Goal: Task Accomplishment & Management: Manage account settings

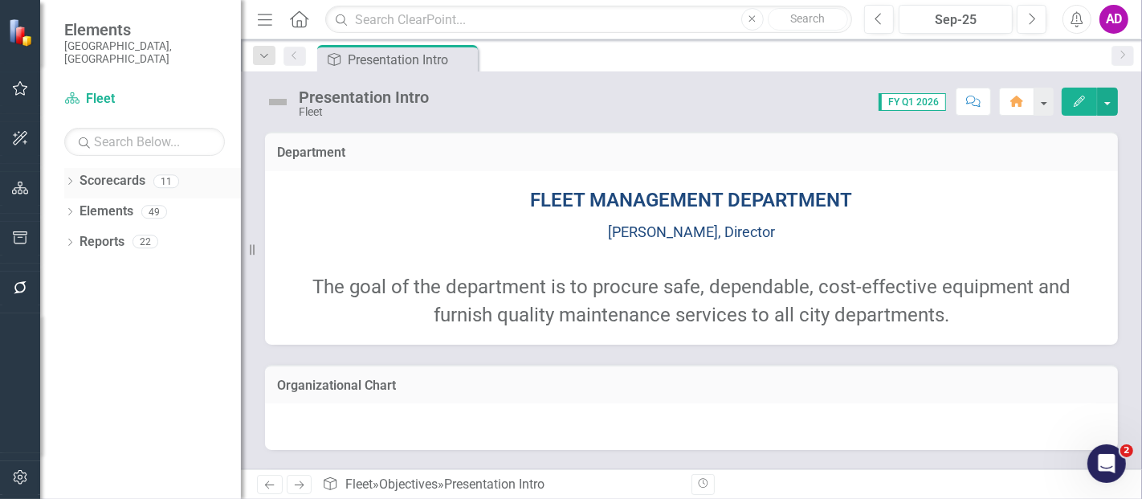
click at [112, 172] on link "Scorecards" at bounding box center [112, 181] width 66 height 18
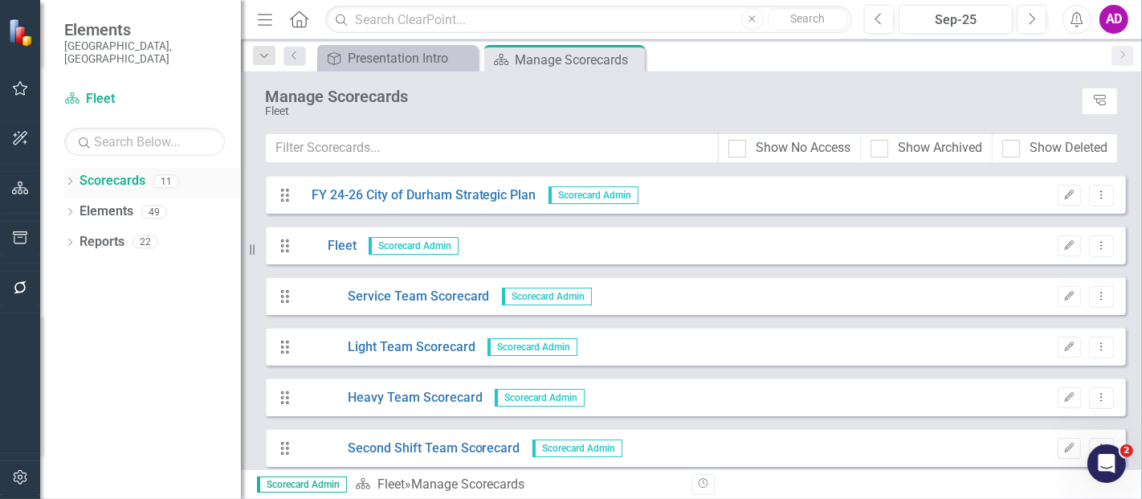
click at [69, 178] on icon "Dropdown" at bounding box center [69, 182] width 11 height 9
click at [80, 206] on icon "Dropdown" at bounding box center [78, 211] width 12 height 10
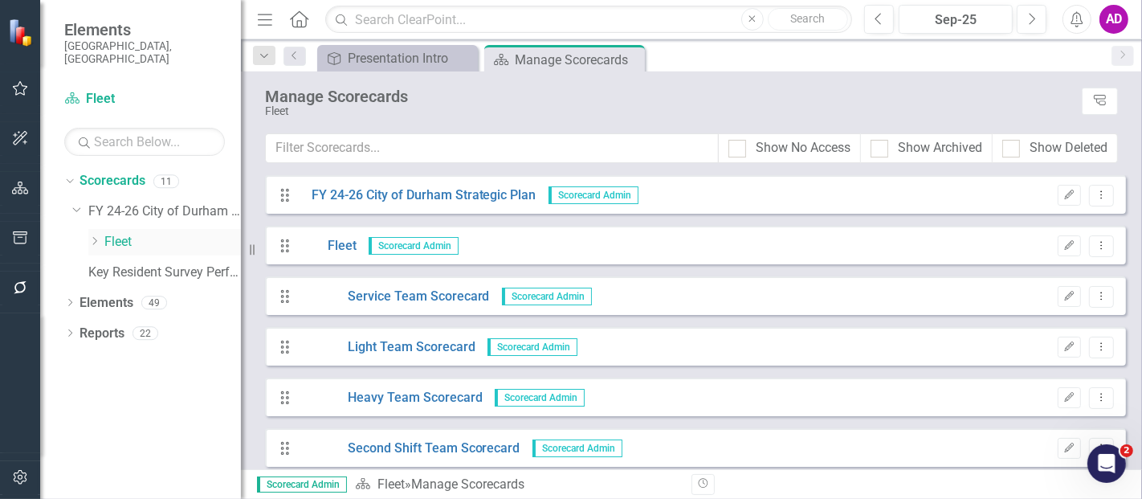
click at [121, 233] on link "Fleet" at bounding box center [172, 242] width 136 height 18
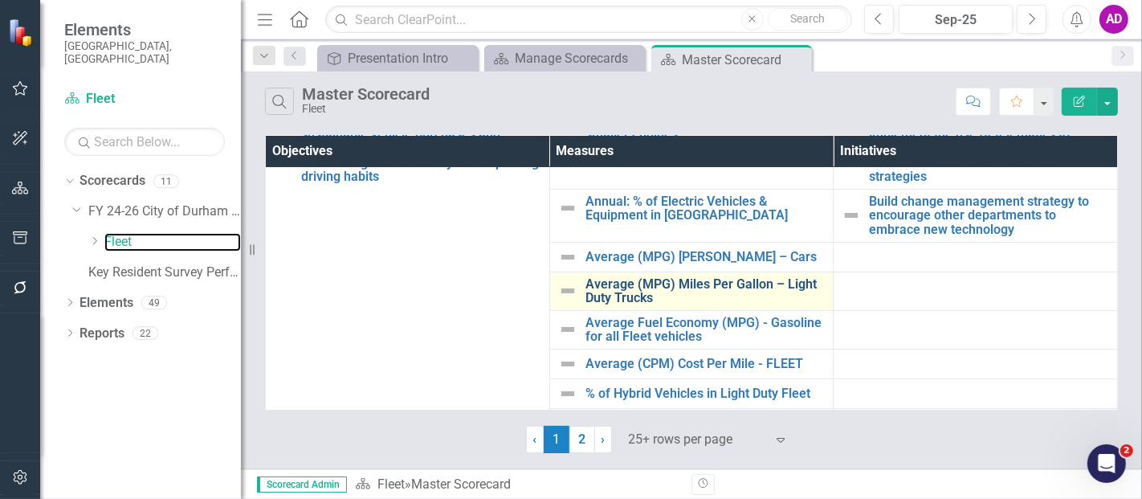
scroll to position [178, 0]
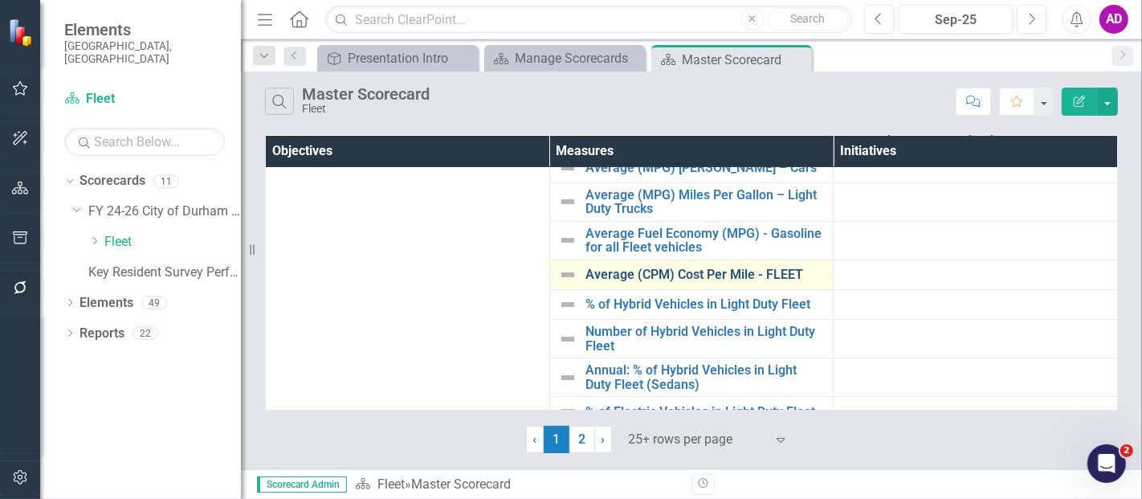
click at [642, 274] on link "Average (CPM) Cost Per Mile - FLEET" at bounding box center [705, 274] width 240 height 14
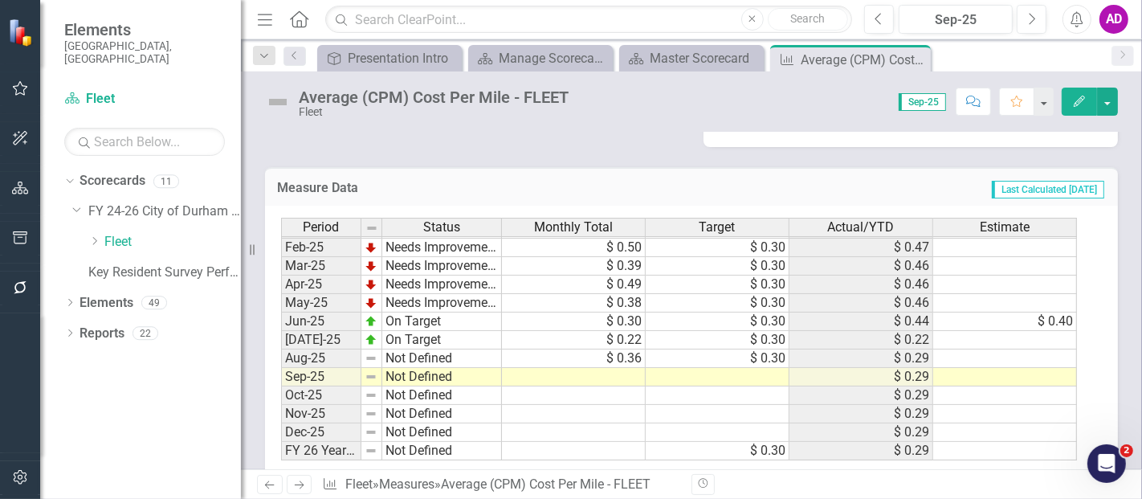
scroll to position [636, 0]
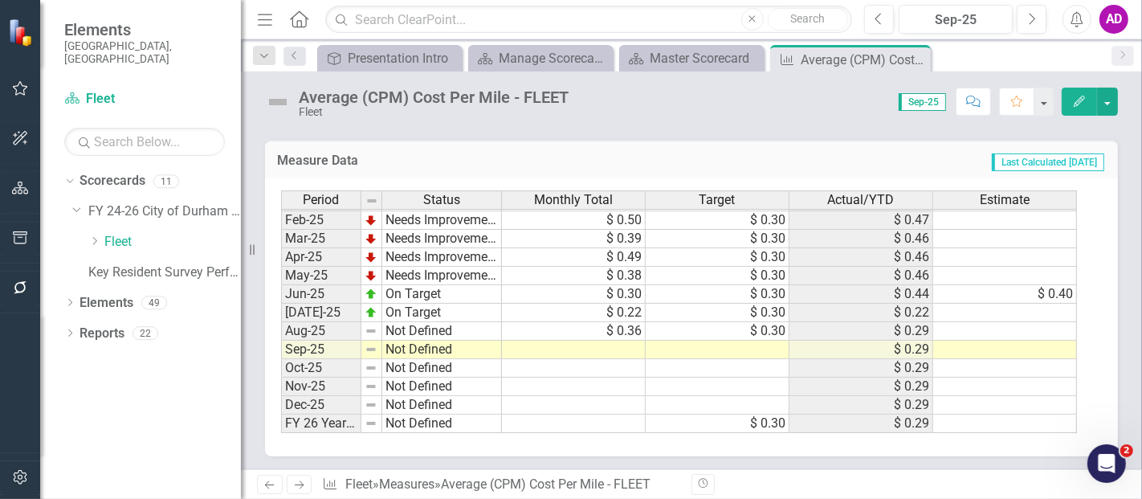
click at [621, 326] on td "$ 0.36" at bounding box center [574, 331] width 144 height 18
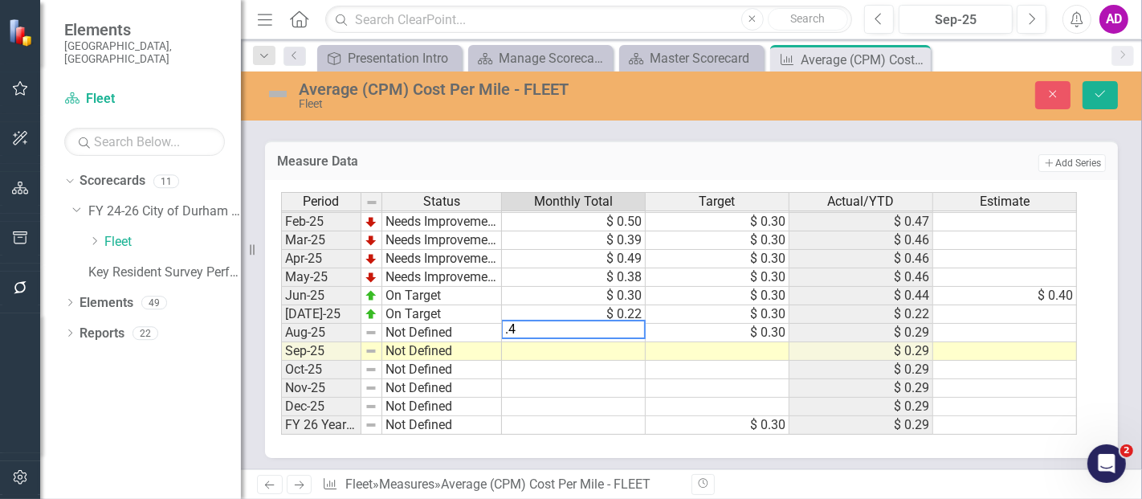
type textarea ".41"
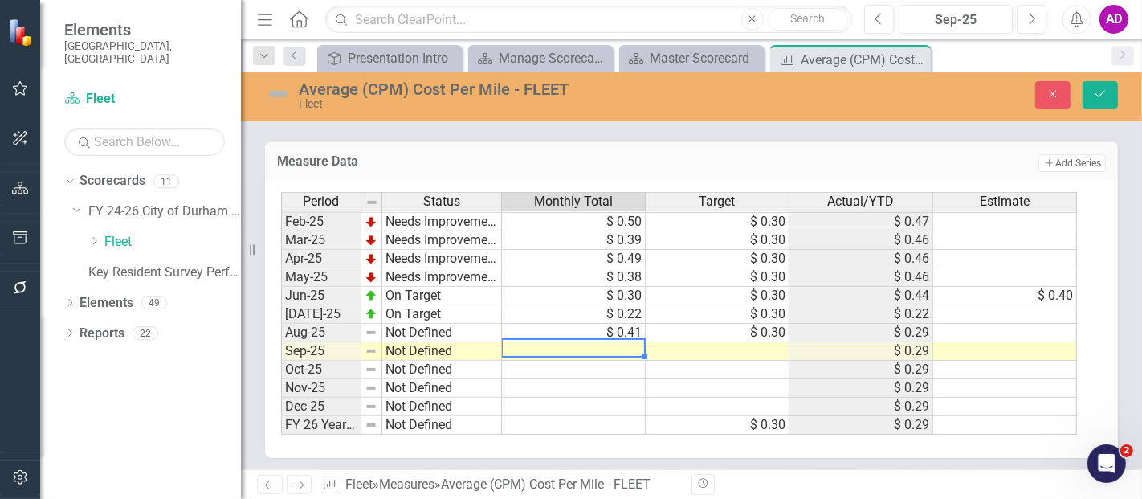
click at [616, 326] on td "$ 0.41" at bounding box center [574, 333] width 144 height 18
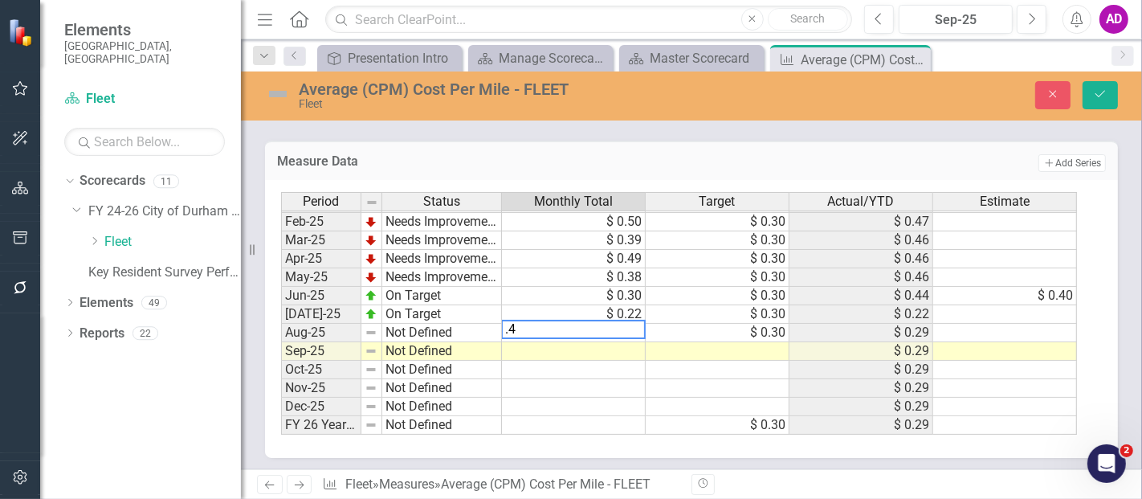
type textarea "."
type textarea ".369"
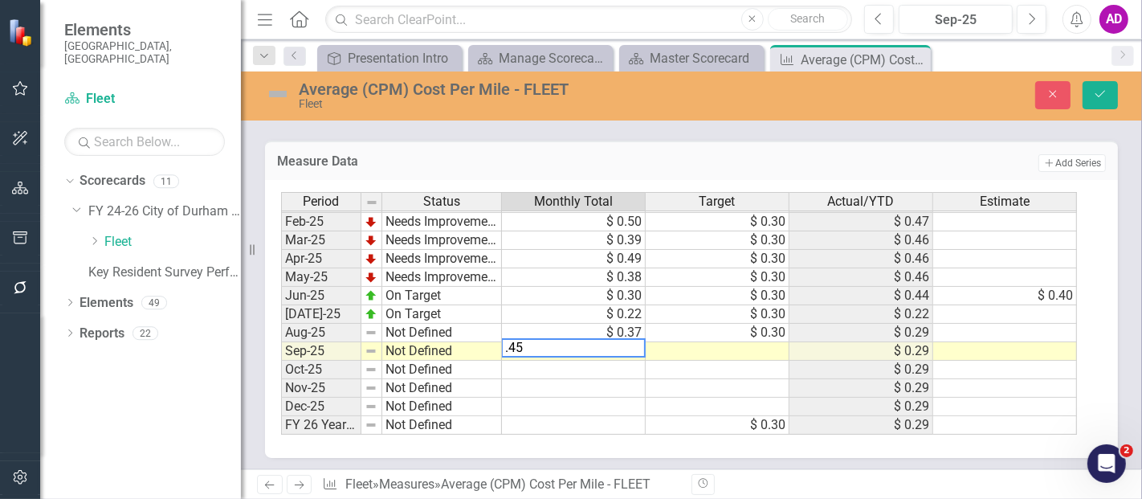
type textarea ".456"
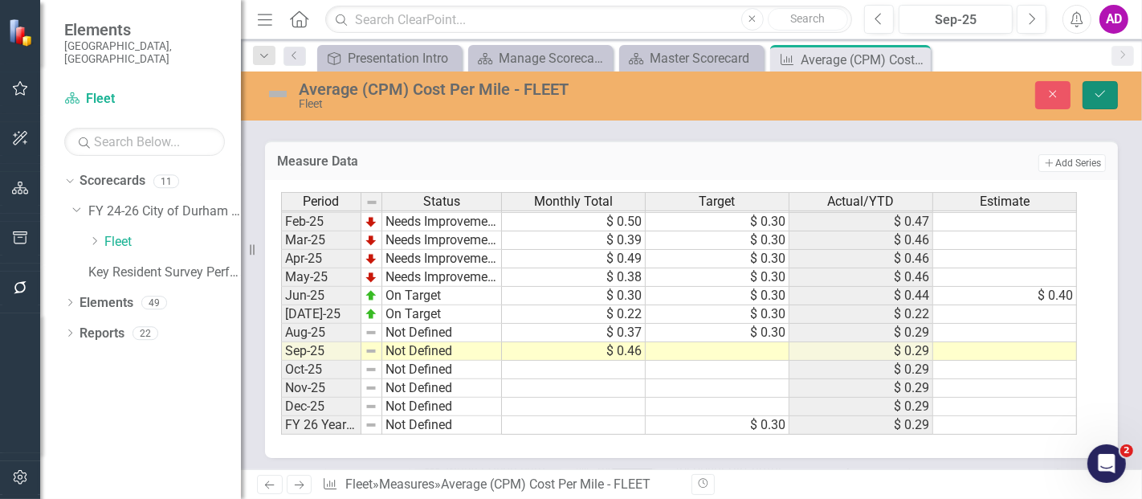
click at [1096, 95] on icon "submit" at bounding box center [1100, 94] width 10 height 6
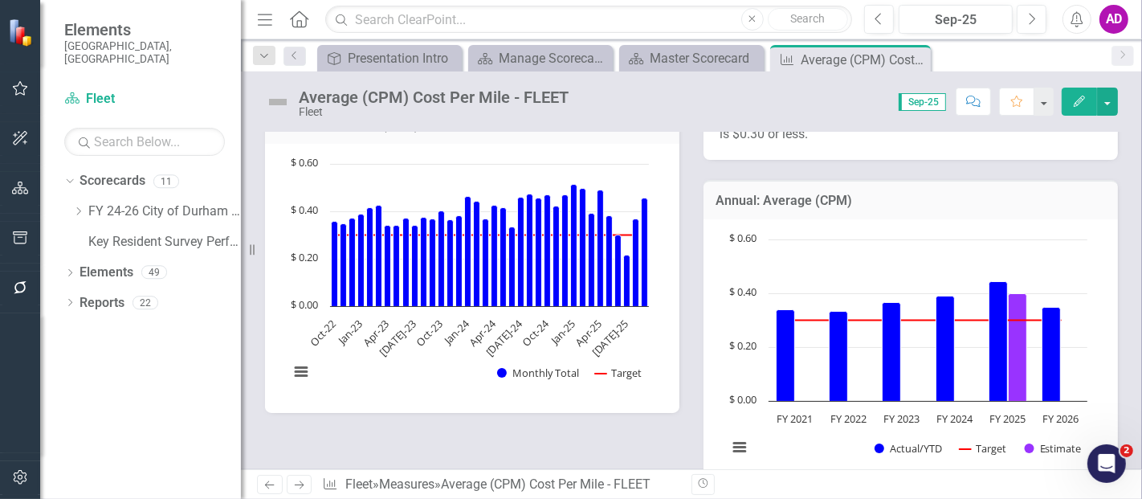
scroll to position [356, 0]
